Goal: Find specific page/section: Find specific page/section

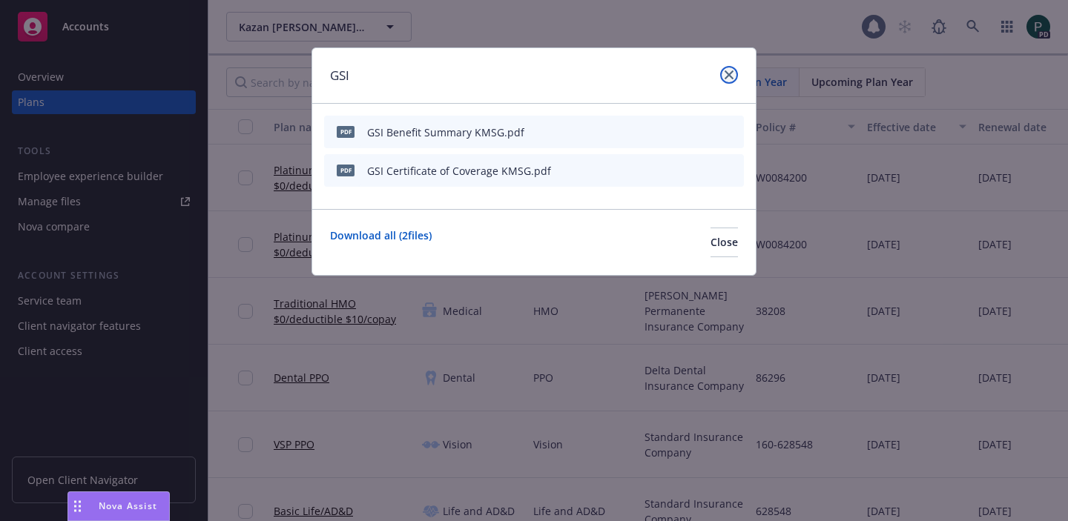
click at [730, 69] on link "close" at bounding box center [729, 75] width 18 height 18
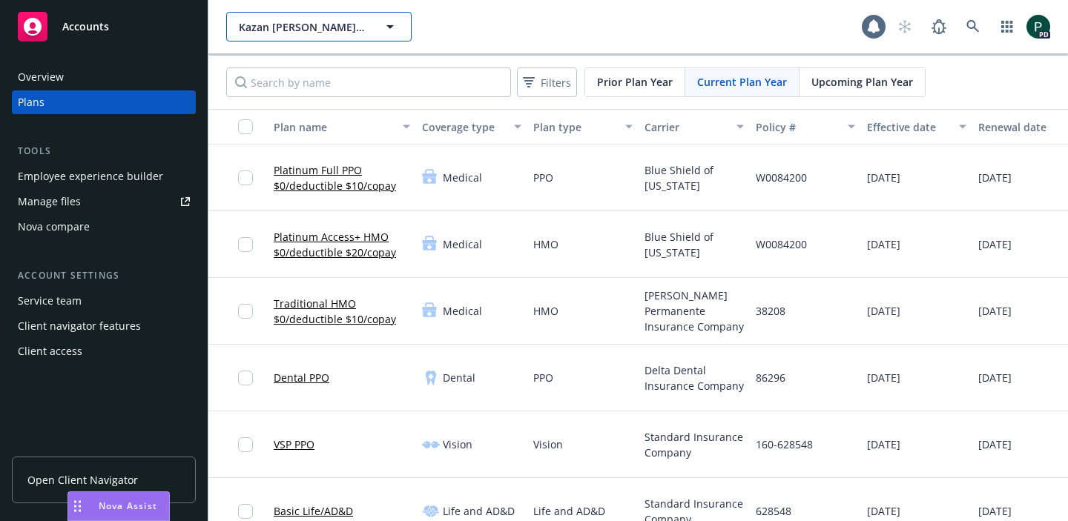
click at [350, 27] on span "Kazan [PERSON_NAME] [PERSON_NAME] & [PERSON_NAME], A Professional Law Corporati…" at bounding box center [303, 27] width 128 height 16
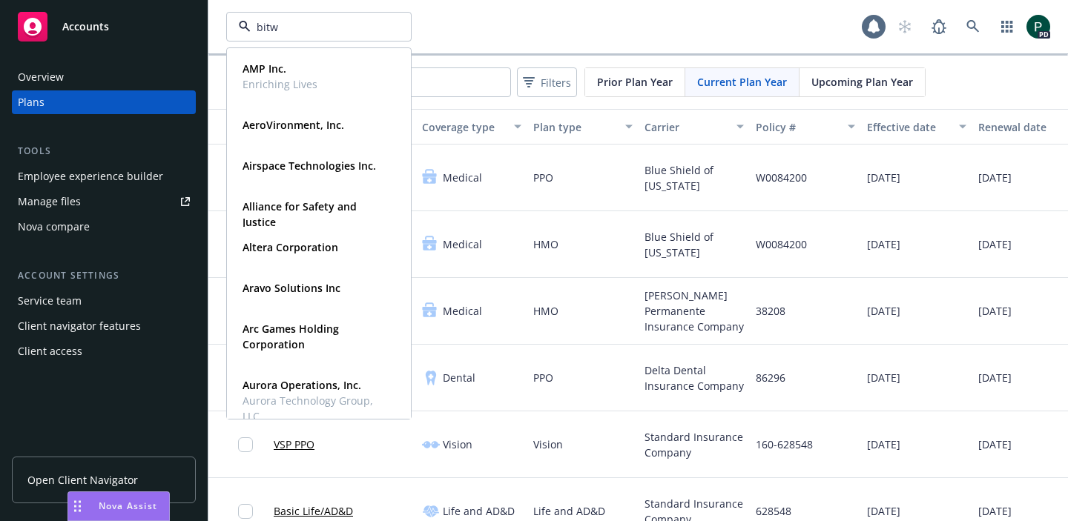
type input "bitwi"
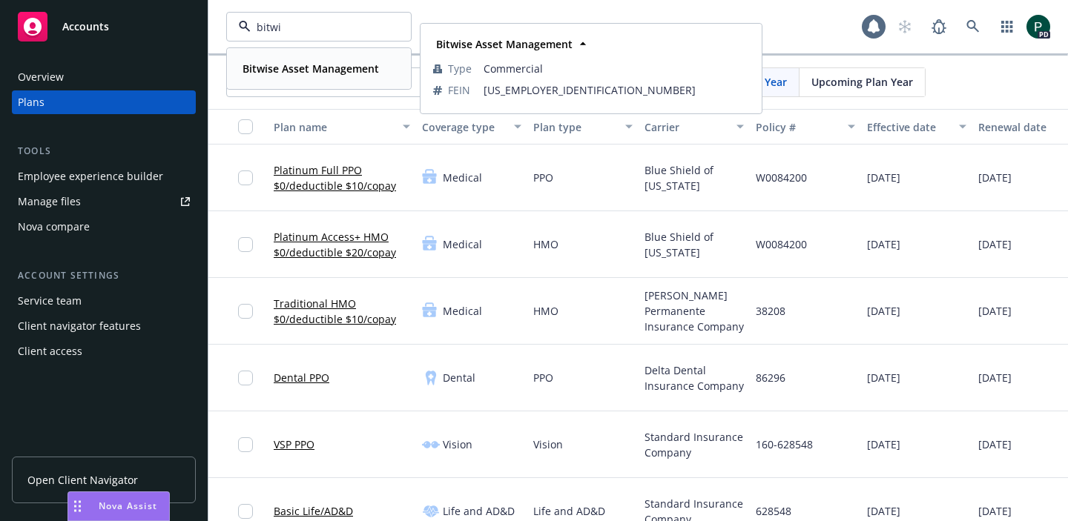
click at [341, 64] on strong "Bitwise Asset Management" at bounding box center [310, 69] width 136 height 14
